Goal: Information Seeking & Learning: Learn about a topic

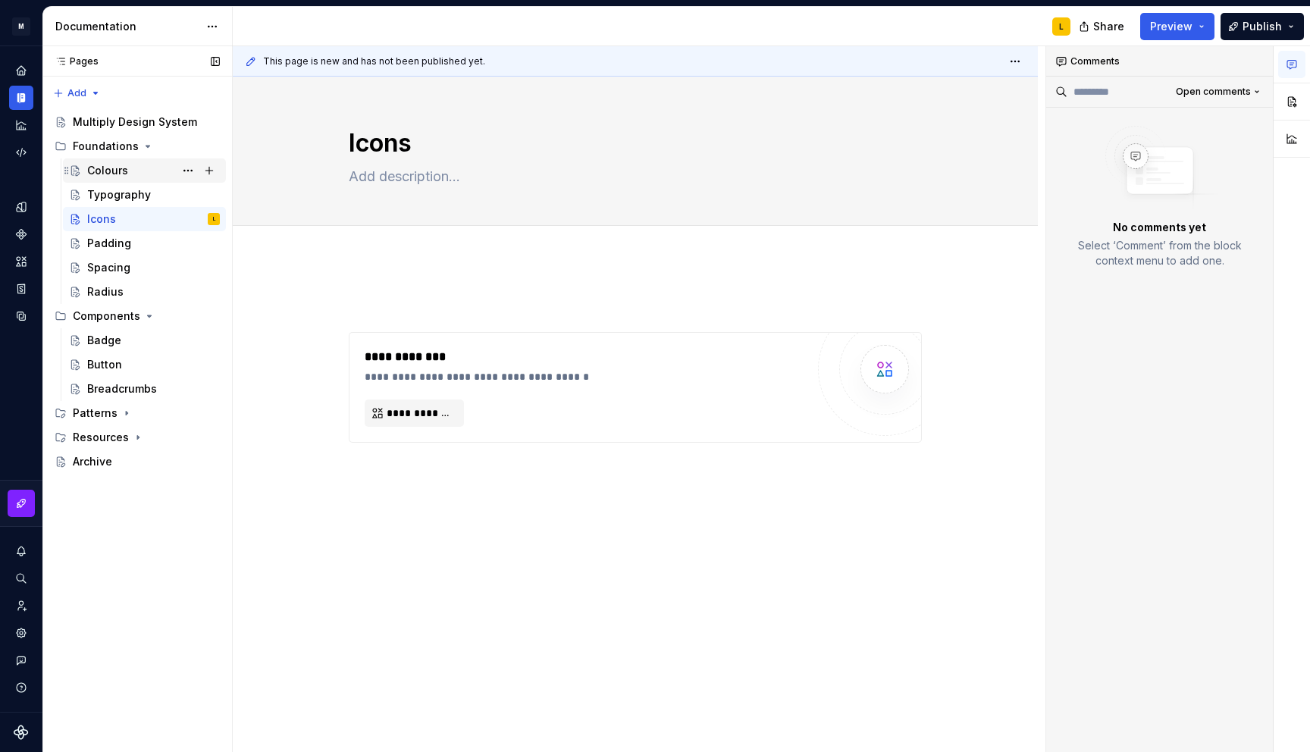
click at [103, 172] on div "Colours" at bounding box center [107, 170] width 41 height 15
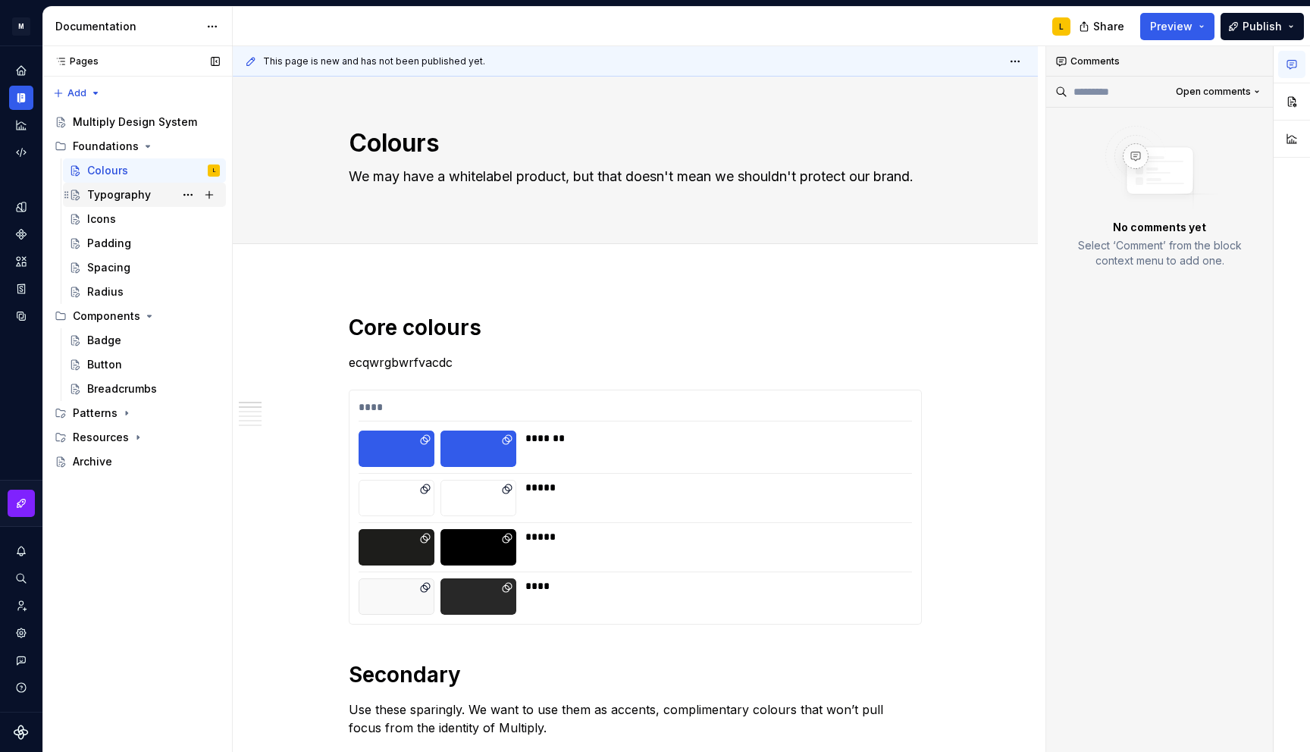
click at [117, 196] on div "Typography" at bounding box center [119, 194] width 64 height 15
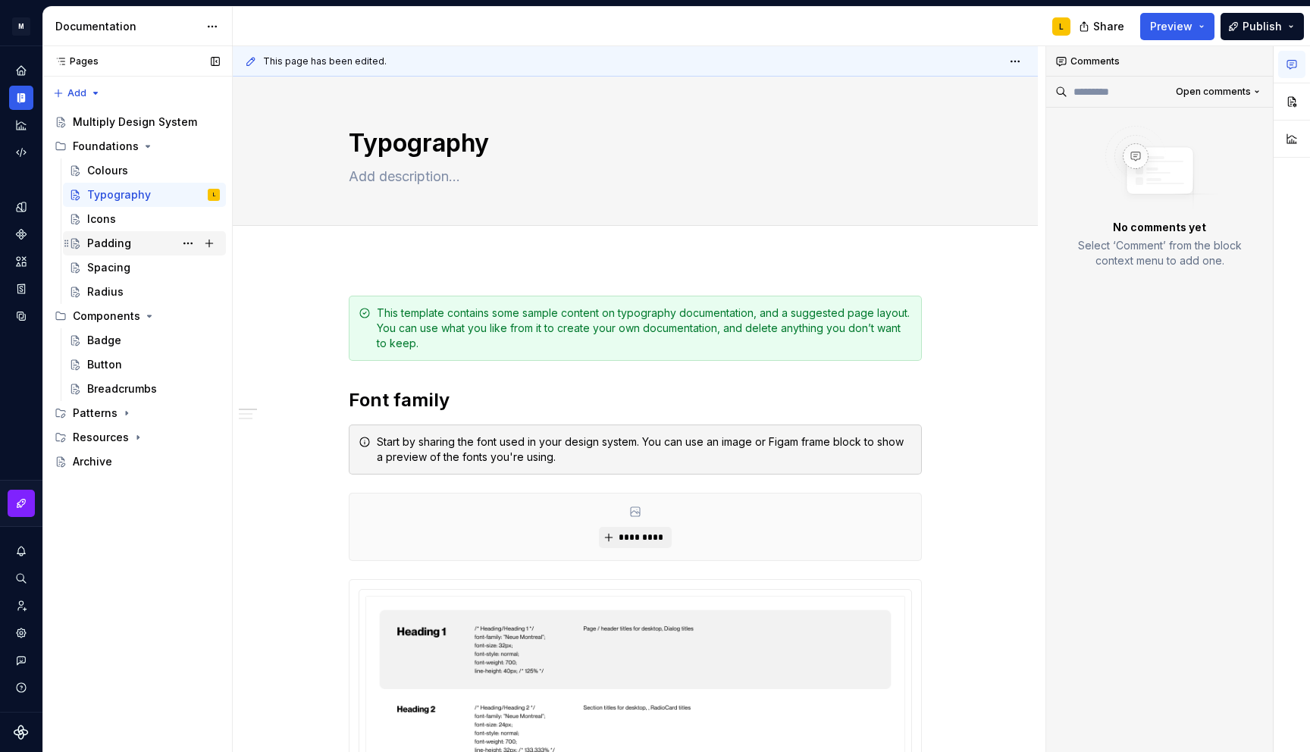
click at [101, 246] on div "Padding" at bounding box center [109, 243] width 44 height 15
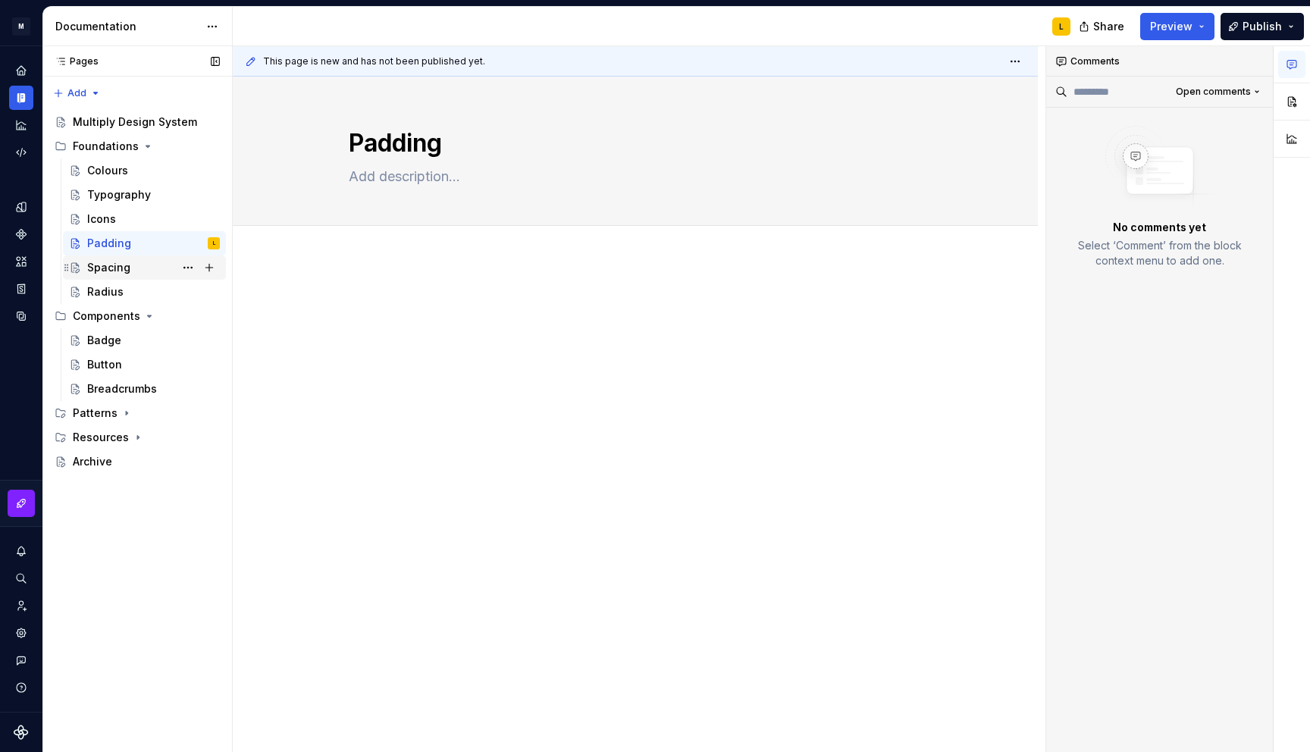
click at [108, 269] on div "Spacing" at bounding box center [108, 267] width 43 height 15
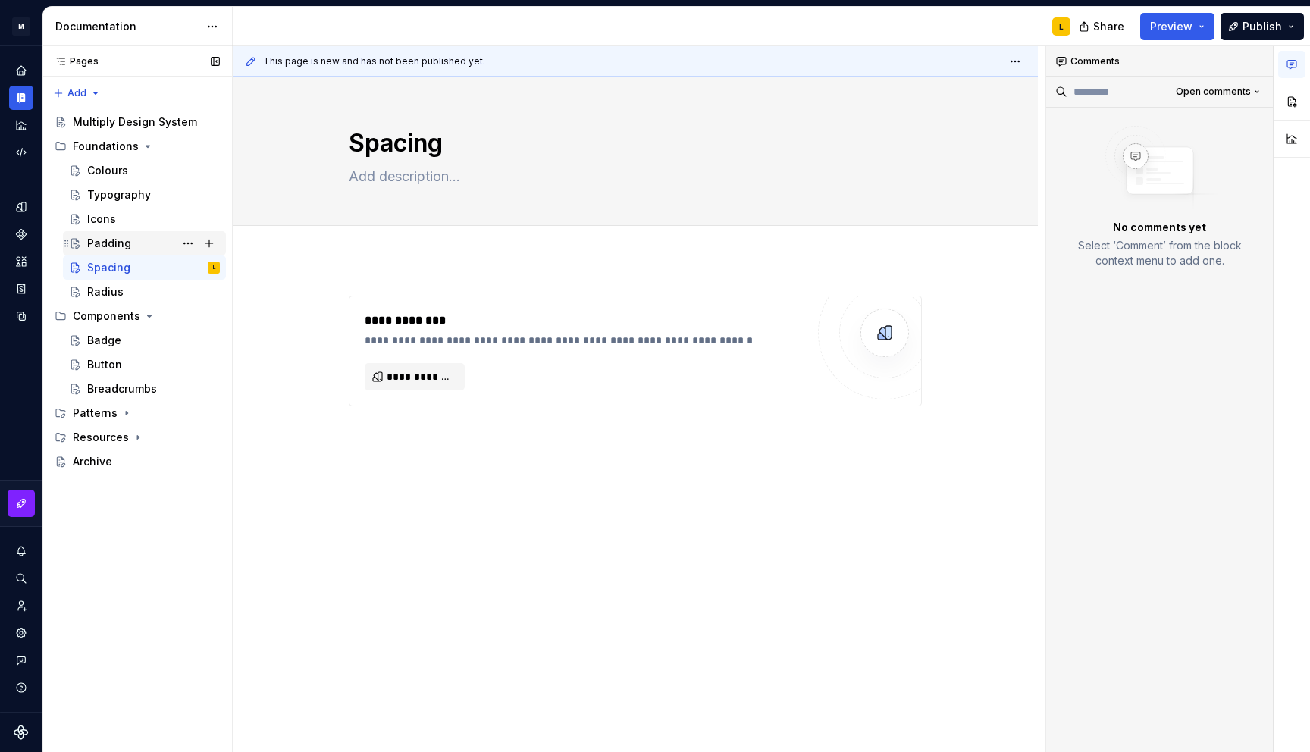
click at [105, 248] on div "Padding" at bounding box center [109, 243] width 44 height 15
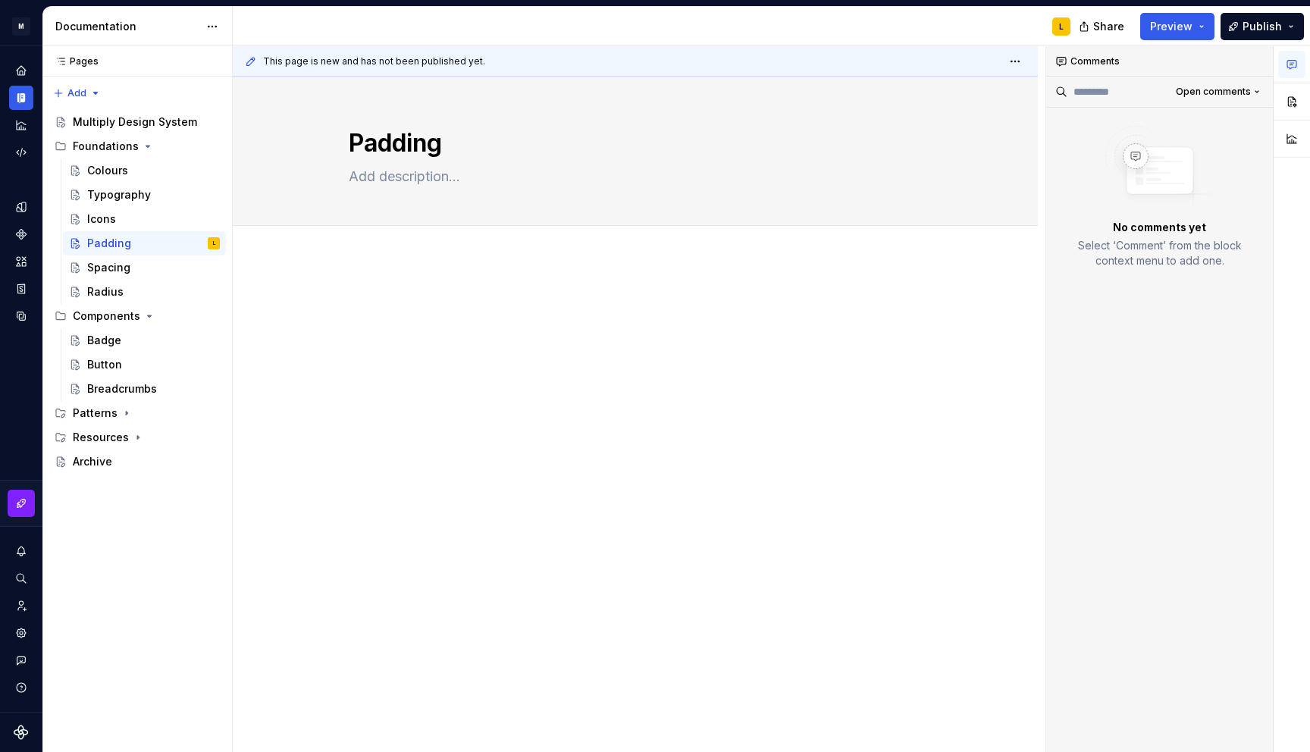
type textarea "*"
